Goal: Information Seeking & Learning: Learn about a topic

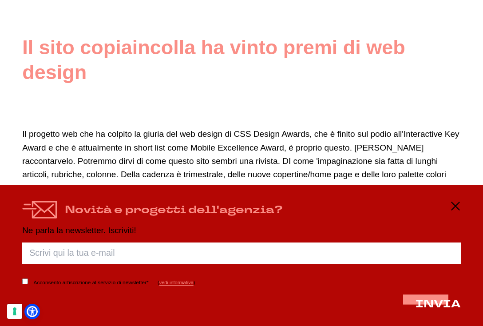
scroll to position [290, 0]
click at [454, 204] on icon at bounding box center [455, 206] width 11 height 11
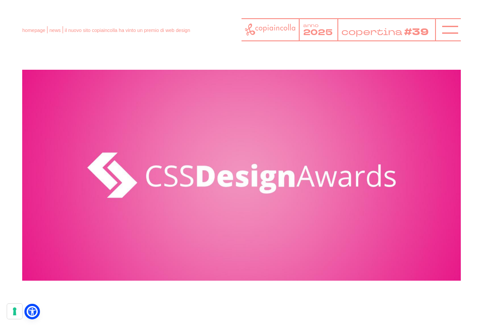
scroll to position [0, 0]
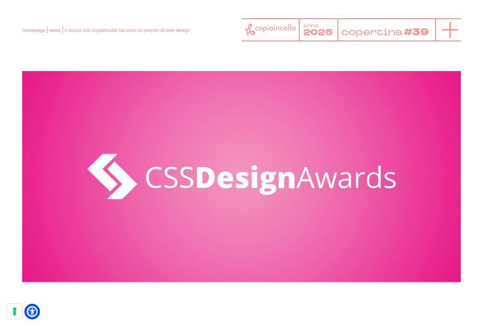
click at [449, 30] on line at bounding box center [450, 30] width 16 height 0
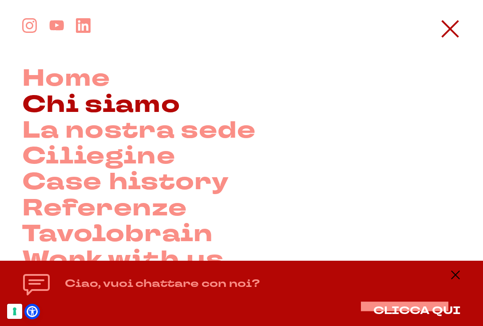
click at [98, 94] on link "Chi siamo" at bounding box center [101, 105] width 158 height 26
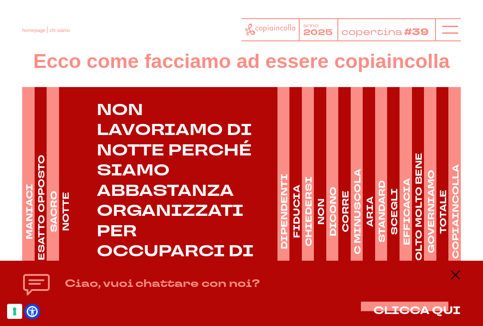
scroll to position [1118, 0]
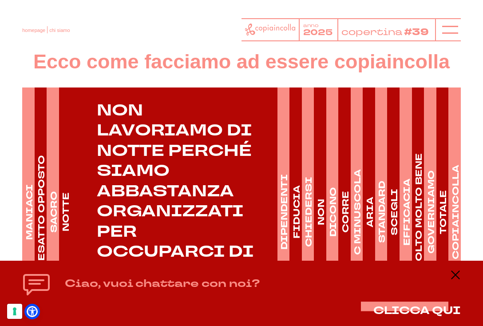
click at [52, 191] on h4 "SACRO" at bounding box center [54, 212] width 12 height 42
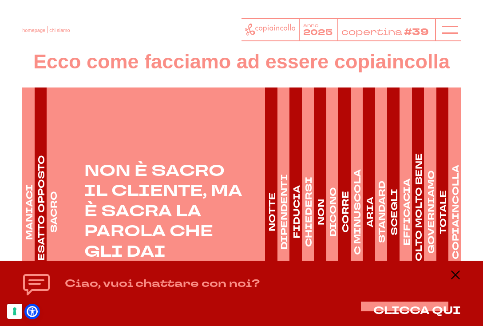
click at [29, 184] on h4 "MANIACI" at bounding box center [29, 212] width 12 height 56
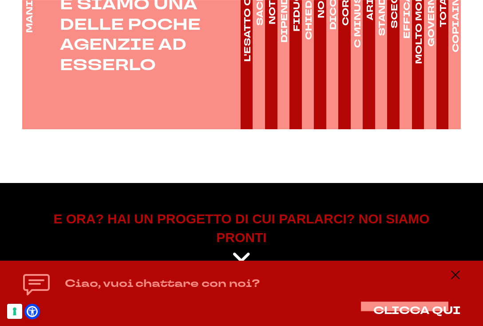
scroll to position [1326, 0]
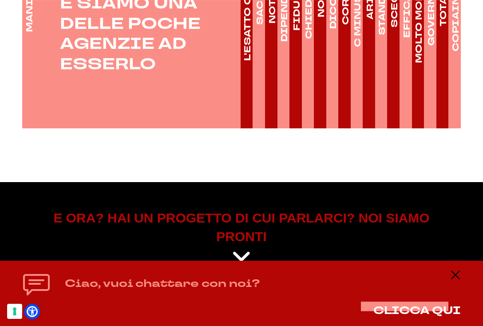
click at [240, 246] on icon at bounding box center [242, 257] width 20 height 22
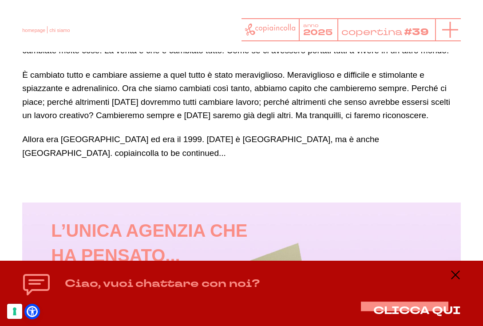
scroll to position [610, 0]
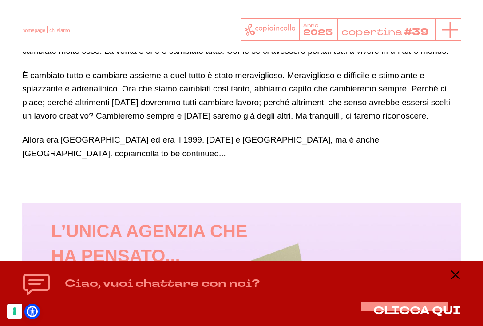
click at [451, 33] on icon at bounding box center [450, 30] width 16 height 16
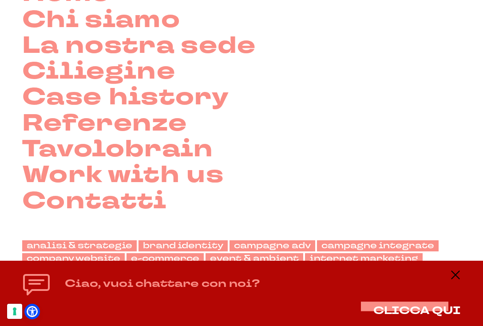
scroll to position [96, 0]
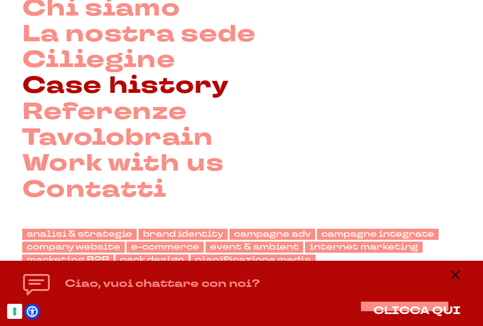
click at [158, 94] on link "Case history" at bounding box center [125, 86] width 207 height 26
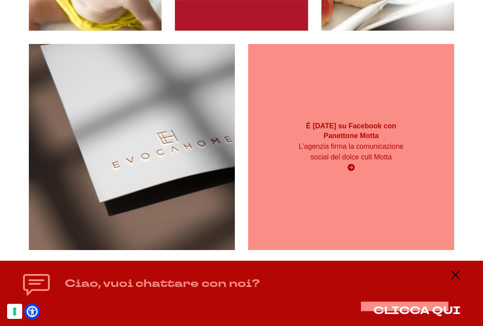
scroll to position [2524, 0]
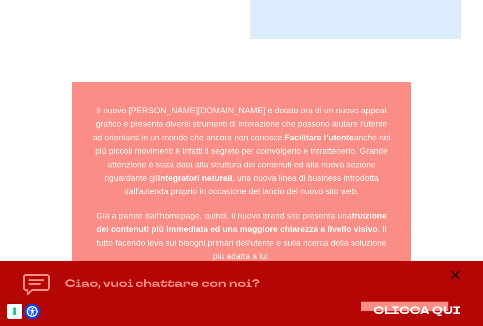
scroll to position [700, 0]
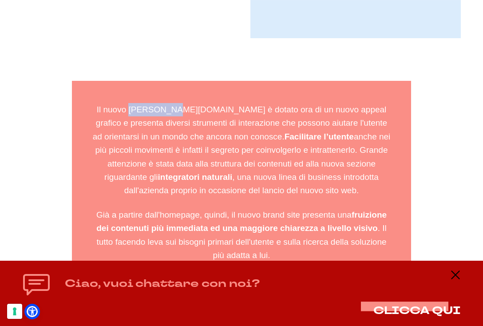
drag, startPoint x: 167, startPoint y: 108, endPoint x: 130, endPoint y: 110, distance: 37.4
click at [130, 110] on p "Il nuovo [PERSON_NAME][DOMAIN_NAME] è dotato ora di un nuovo appeal grafico e p…" at bounding box center [241, 150] width 303 height 95
copy p "[PERSON_NAME][DOMAIN_NAME]"
